Goal: Communication & Community: Ask a question

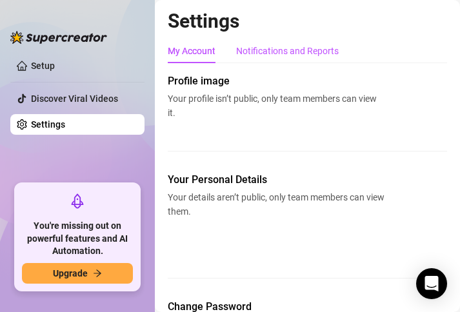
click at [275, 45] on div "Notifications and Reports" at bounding box center [287, 51] width 103 height 14
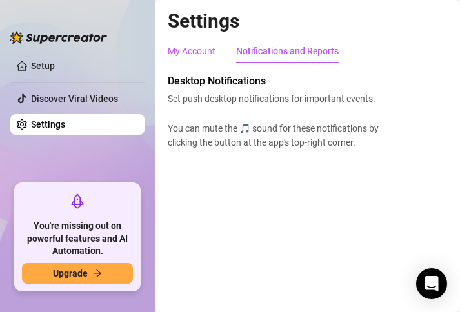
click at [197, 52] on div "My Account" at bounding box center [192, 51] width 48 height 14
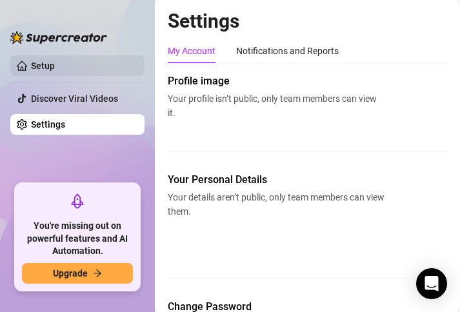
click at [50, 61] on link "Setup" at bounding box center [43, 66] width 24 height 10
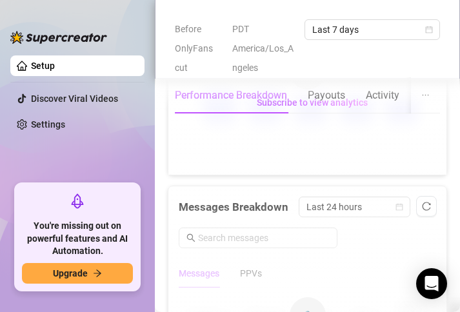
scroll to position [1075, 0]
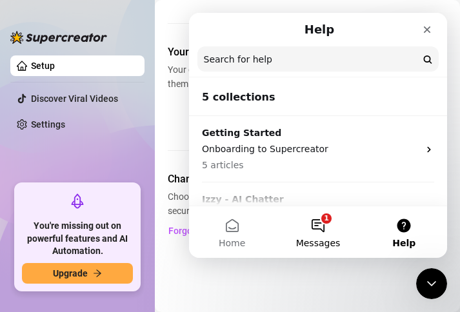
click at [323, 227] on button "1 Messages" at bounding box center [318, 232] width 86 height 52
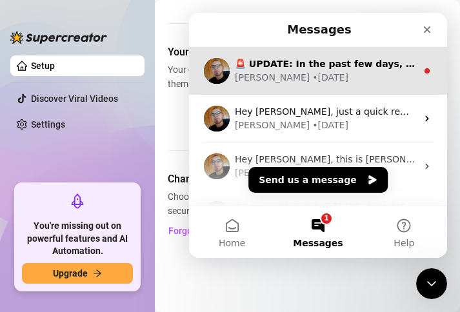
click at [342, 72] on div "Gastón • 50w ago" at bounding box center [326, 78] width 182 height 14
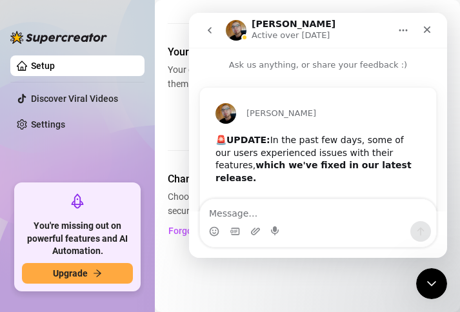
scroll to position [85, 0]
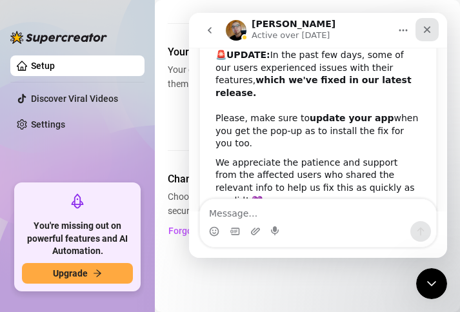
click at [428, 32] on icon "Close" at bounding box center [427, 29] width 7 height 7
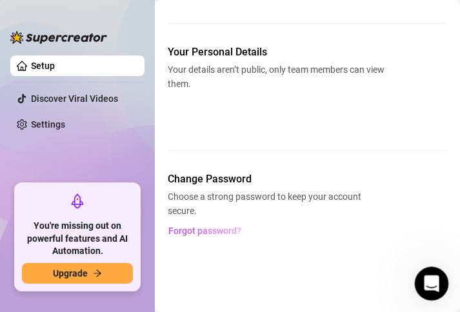
click at [434, 277] on icon "Open Intercom Messenger" at bounding box center [429, 282] width 21 height 21
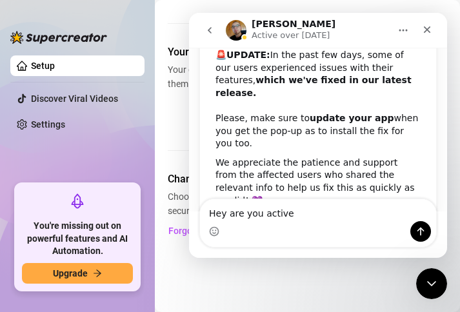
type textarea "Hey are you active"
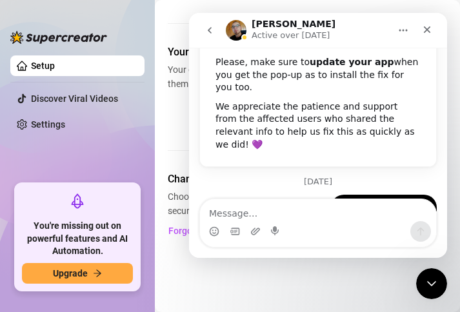
click at [214, 33] on icon "go back" at bounding box center [210, 30] width 10 height 10
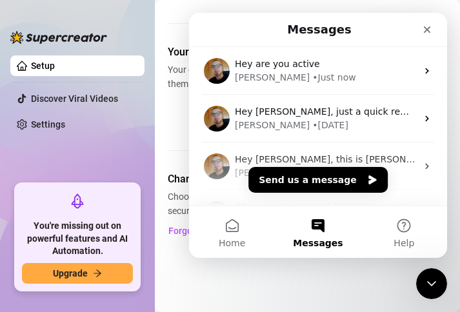
scroll to position [0, 0]
click at [329, 177] on button "Send us a message" at bounding box center [317, 180] width 139 height 26
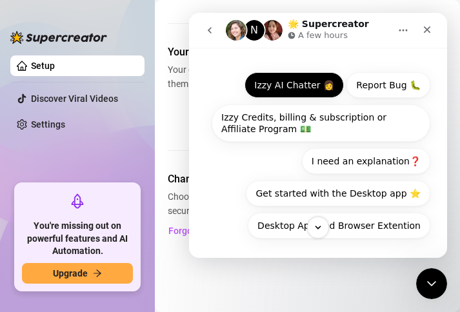
scroll to position [82, 0]
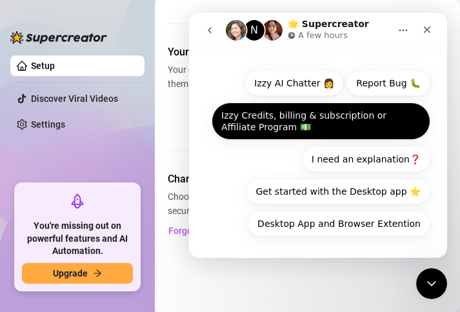
click at [320, 126] on button "Izzy Credits, billing & subscription or Affiliate Program 💵" at bounding box center [321, 121] width 219 height 37
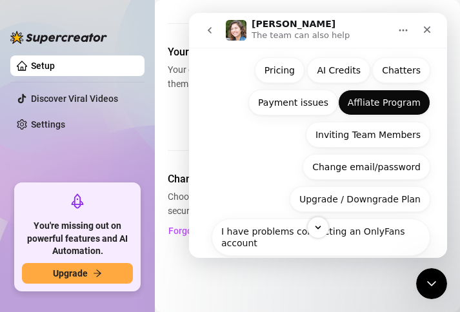
scroll to position [192, 0]
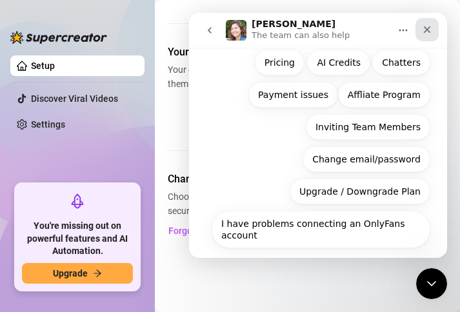
click at [424, 29] on icon "Close" at bounding box center [427, 30] width 10 height 10
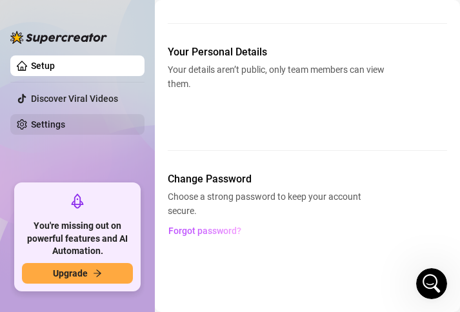
click at [46, 120] on link "Settings" at bounding box center [48, 124] width 34 height 10
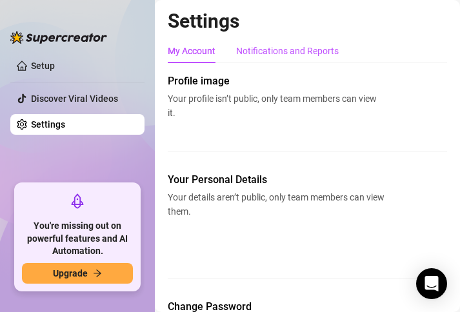
click at [281, 48] on div "Notifications and Reports" at bounding box center [287, 51] width 103 height 14
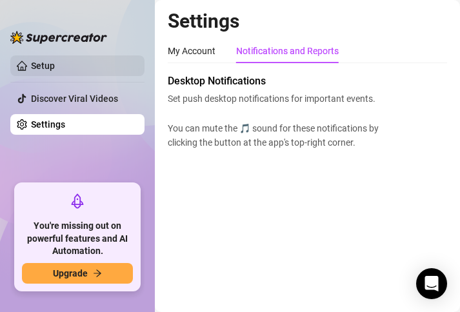
click at [43, 69] on link "Setup" at bounding box center [43, 66] width 24 height 10
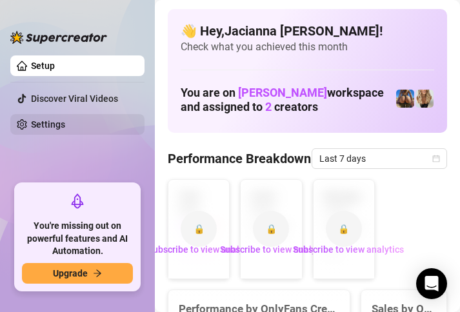
click at [33, 125] on link "Settings" at bounding box center [48, 124] width 34 height 10
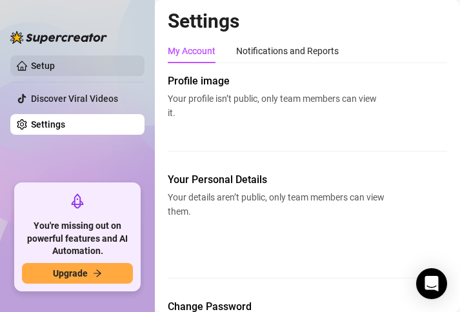
drag, startPoint x: 41, startPoint y: 65, endPoint x: 68, endPoint y: 59, distance: 27.9
click at [41, 65] on link "Setup" at bounding box center [43, 66] width 24 height 10
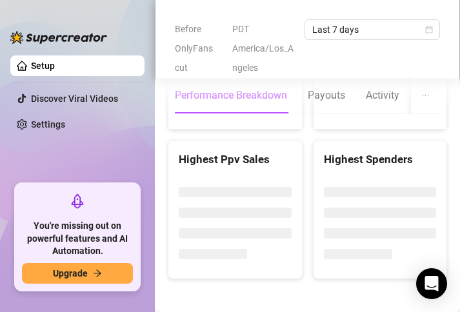
scroll to position [2429, 0]
